Goal: Contribute content

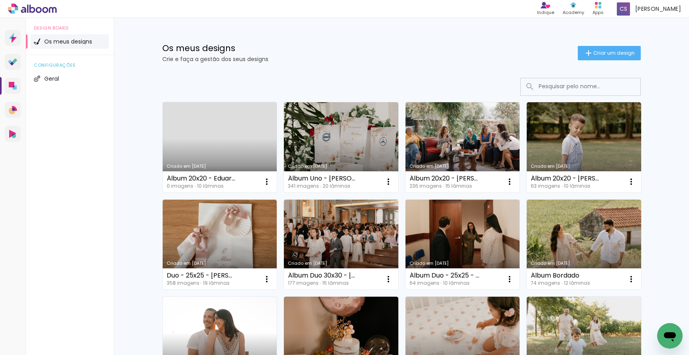
click at [227, 130] on link "Criado em [DATE]" at bounding box center [220, 147] width 114 height 90
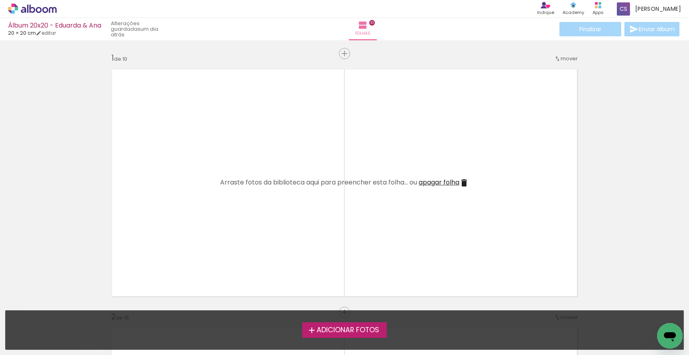
click at [343, 331] on span "Adicionar Fotos" at bounding box center [348, 329] width 63 height 7
click at [0, 0] on input "file" at bounding box center [0, 0] width 0 height 0
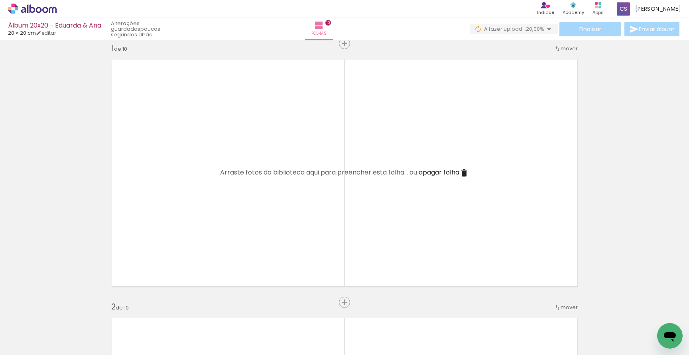
click at [535, 29] on span "20,00%" at bounding box center [535, 29] width 18 height 8
